Goal: Task Accomplishment & Management: Use online tool/utility

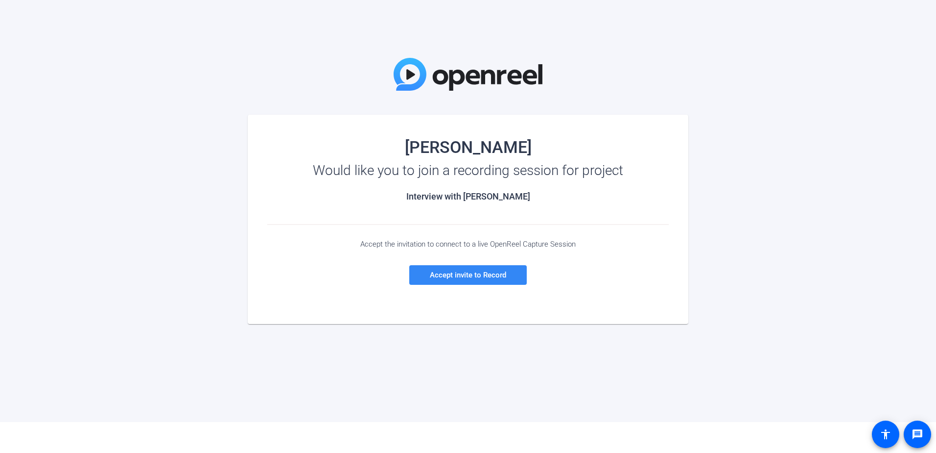
click at [501, 274] on span "Accept invite to Record" at bounding box center [468, 274] width 76 height 9
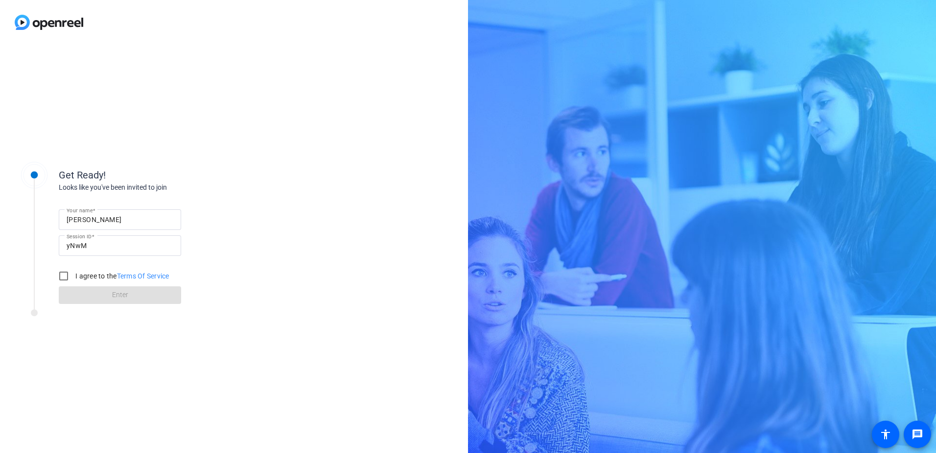
click at [93, 271] on label "I agree to the Terms Of Service" at bounding box center [121, 276] width 96 height 10
click at [73, 271] on input "I agree to the Terms Of Service" at bounding box center [64, 276] width 20 height 20
checkbox input "true"
drag, startPoint x: 122, startPoint y: 300, endPoint x: 117, endPoint y: 307, distance: 9.1
click at [122, 300] on button "Enter" at bounding box center [120, 295] width 122 height 18
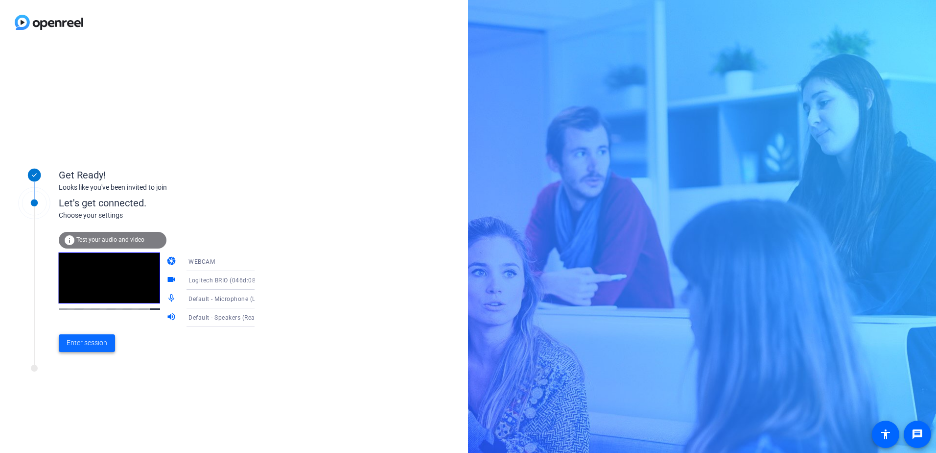
click at [99, 342] on span "Enter session" at bounding box center [87, 342] width 41 height 10
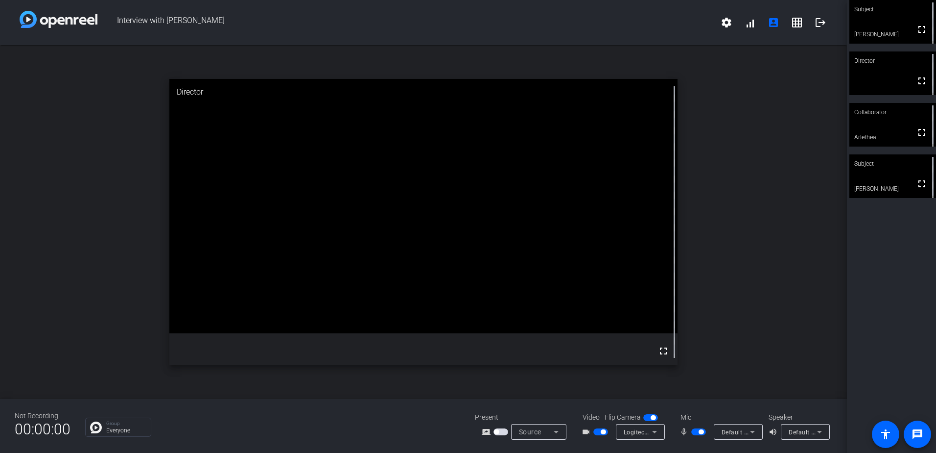
click at [868, 262] on div "Subject fullscreen Joli Robinson Director fullscreen Collaborator fullscreen Ar…" at bounding box center [891, 226] width 89 height 453
click at [802, 19] on mat-icon "grid_on" at bounding box center [797, 23] width 12 height 12
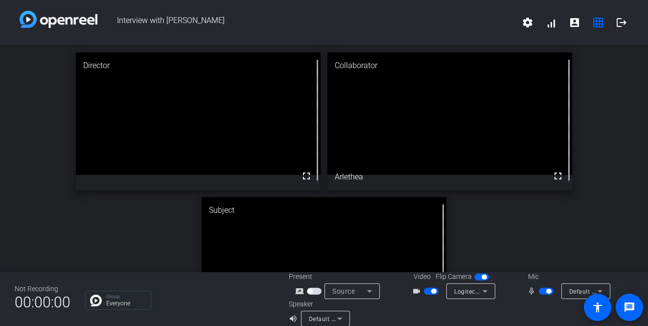
click at [582, 293] on span "Default - Microphone (Logitech BRIO) (046d:085e)" at bounding box center [641, 291] width 142 height 8
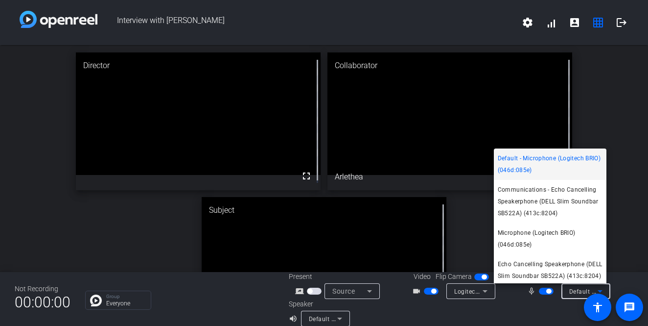
click at [329, 322] on div at bounding box center [324, 163] width 648 height 326
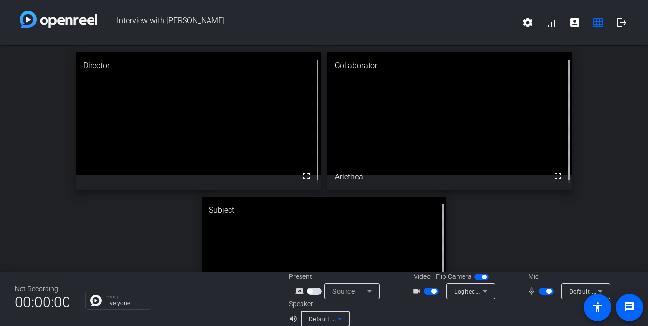
click at [329, 321] on span "Default - Speakers (Realtek(R) Audio)" at bounding box center [362, 318] width 106 height 8
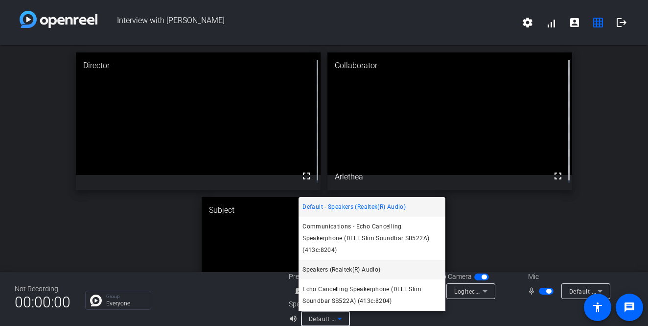
click at [358, 274] on span "Speakers (Realtek(R) Audio)" at bounding box center [342, 269] width 78 height 12
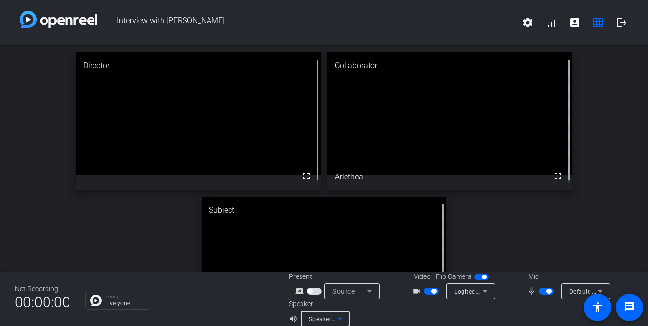
click at [341, 314] on icon at bounding box center [340, 318] width 12 height 12
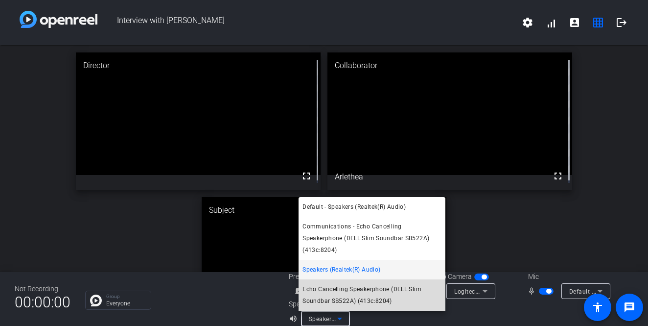
click at [357, 293] on span "Echo Cancelling Speakerphone (DELL Slim Soundbar SB522A) (413c:8204)" at bounding box center [372, 295] width 139 height 24
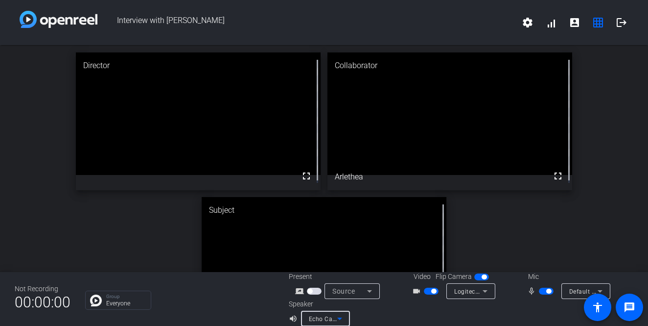
click at [586, 293] on span "Default - Microphone (Logitech BRIO) (046d:085e)" at bounding box center [641, 291] width 142 height 8
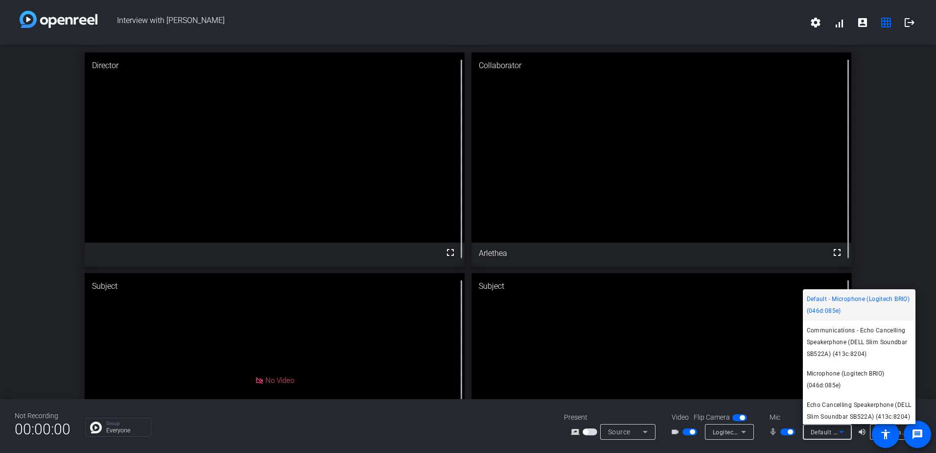
click at [894, 205] on div at bounding box center [468, 226] width 936 height 453
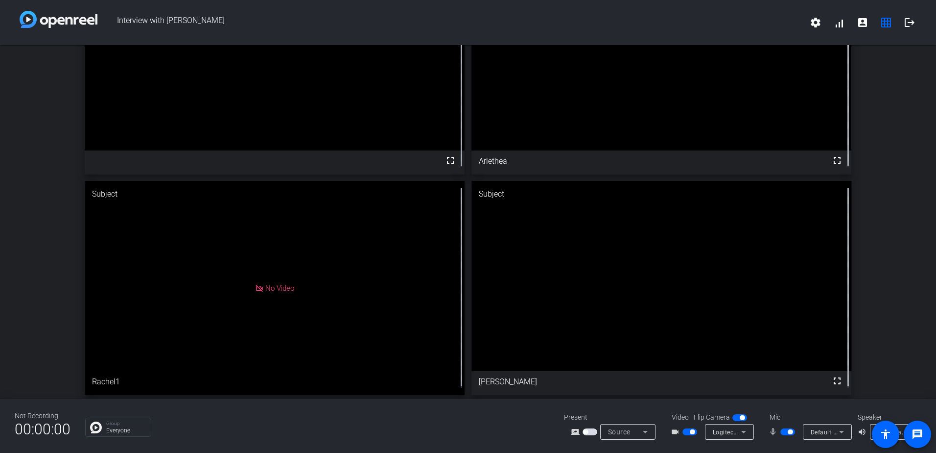
scroll to position [93, 0]
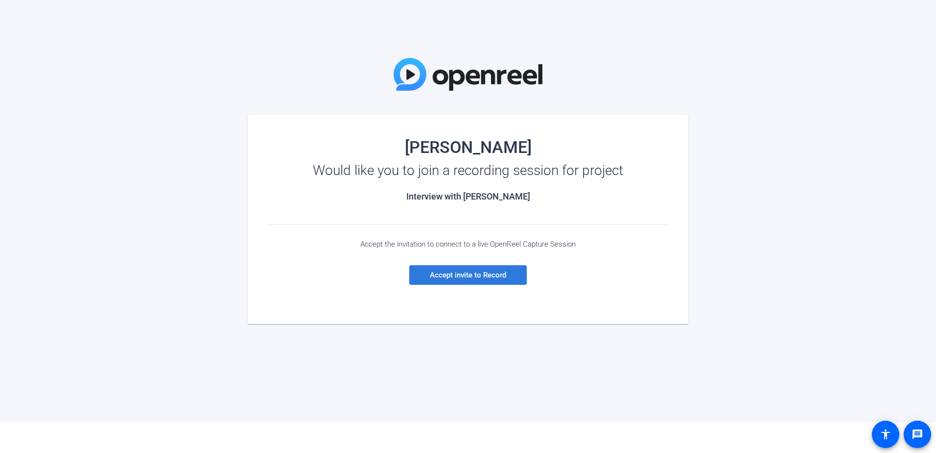
click at [465, 275] on span "Accept invite to Record" at bounding box center [468, 274] width 76 height 9
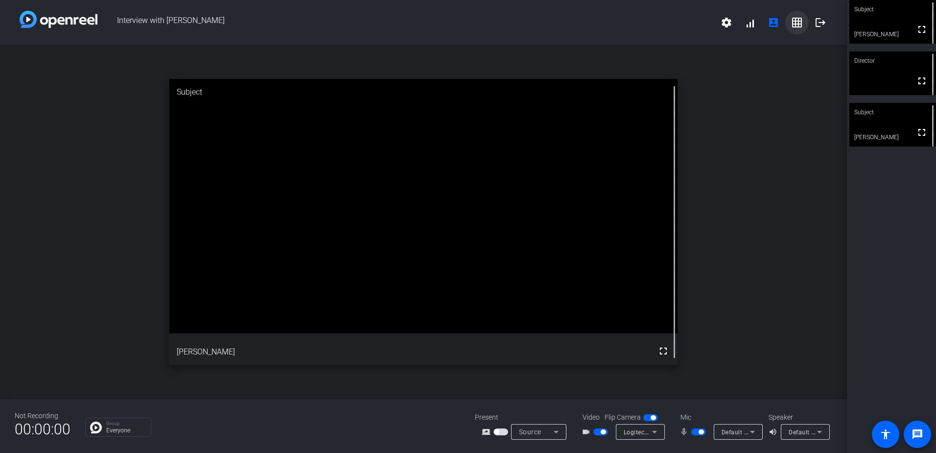
click at [803, 17] on span at bounding box center [798, 23] width 24 height 24
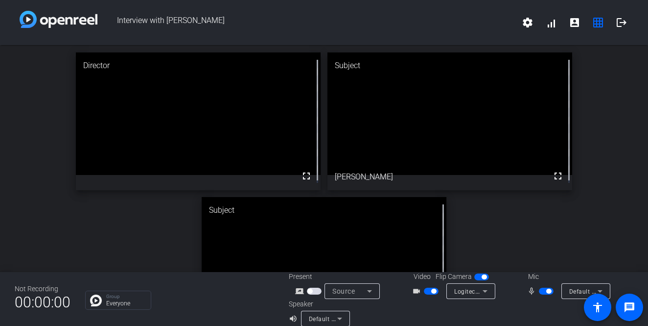
click at [587, 291] on span "Default - Microphone (Logitech BRIO) (046d:085e)" at bounding box center [641, 291] width 142 height 8
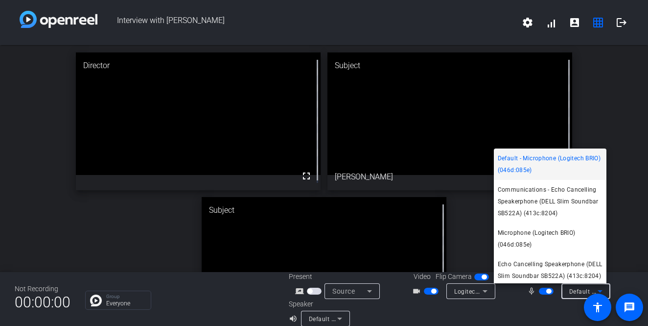
click at [490, 317] on div at bounding box center [324, 163] width 648 height 326
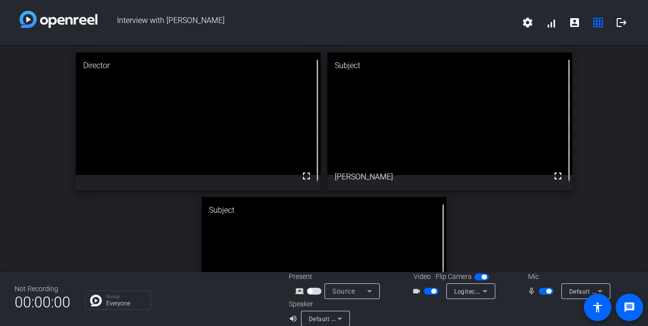
click at [334, 316] on icon at bounding box center [340, 318] width 12 height 12
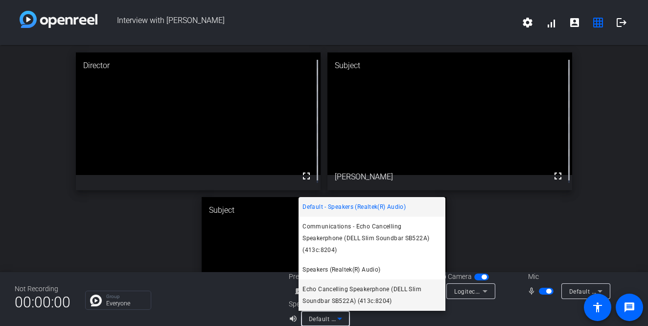
click at [343, 291] on span "Echo Cancelling Speakerphone (DELL Slim Soundbar SB522A) (413c:8204)" at bounding box center [372, 295] width 139 height 24
